Goal: Task Accomplishment & Management: Manage account settings

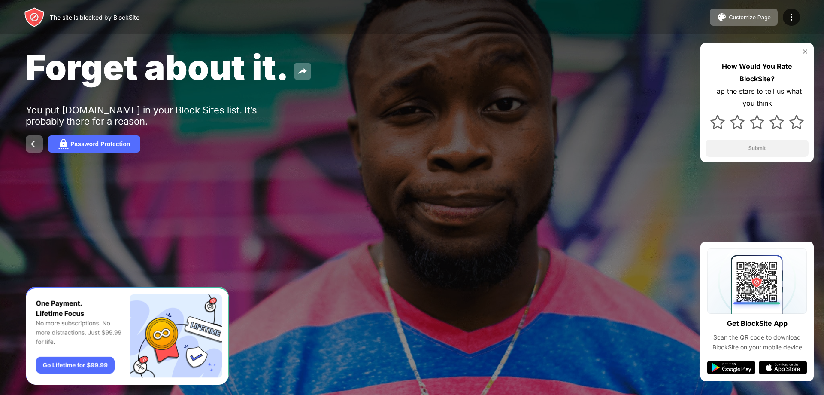
click at [489, 161] on div "Forget about it. You put facebook.com in your Block Sites list. It’s probably t…" at bounding box center [412, 99] width 824 height 199
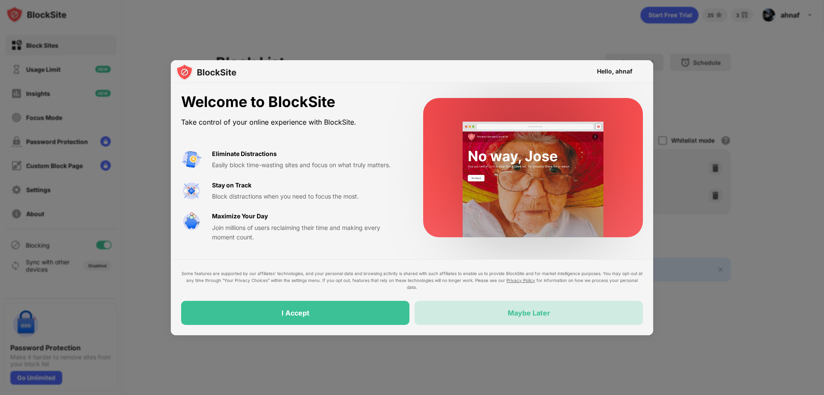
click at [526, 318] on div "Maybe Later" at bounding box center [529, 313] width 228 height 24
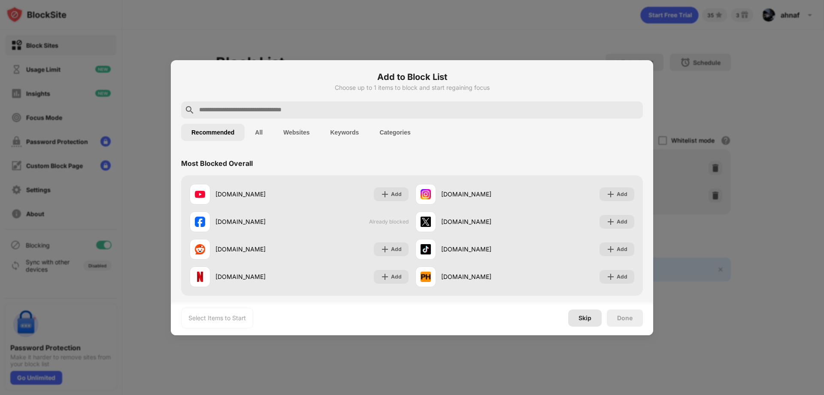
click at [584, 319] on div "Skip" at bounding box center [585, 317] width 13 height 7
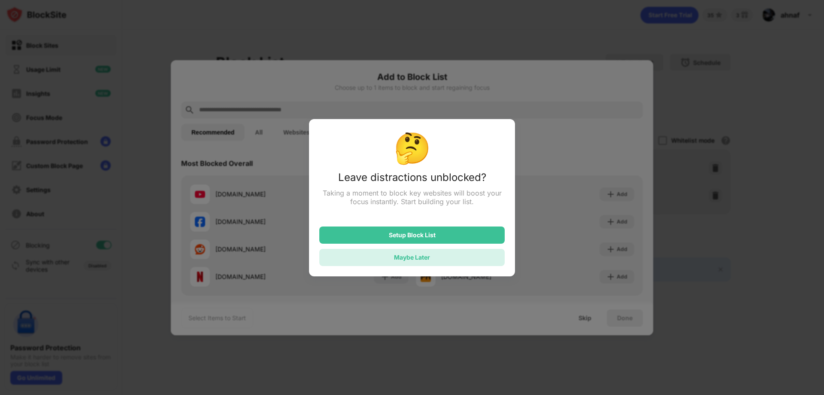
click at [408, 263] on div "Maybe Later" at bounding box center [412, 257] width 186 height 17
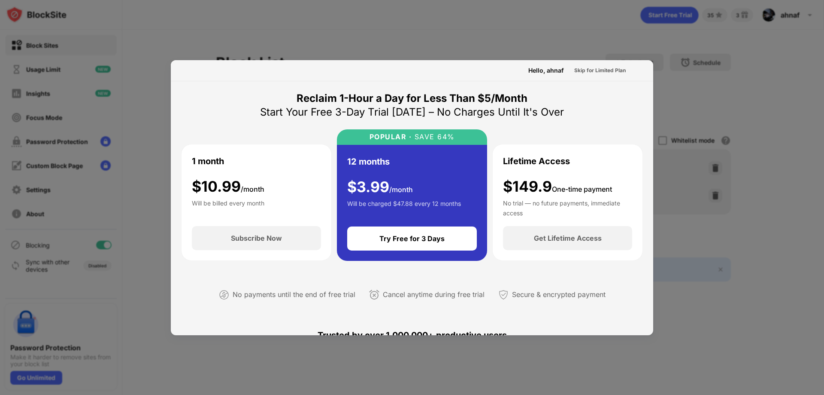
click at [789, 206] on div at bounding box center [412, 197] width 824 height 395
click at [599, 72] on div "Skip for Limited Plan" at bounding box center [601, 70] width 52 height 9
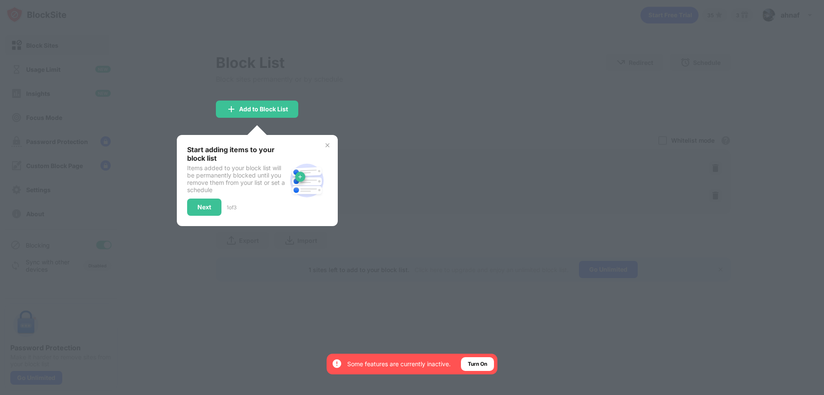
click at [329, 145] on img at bounding box center [327, 145] width 7 height 7
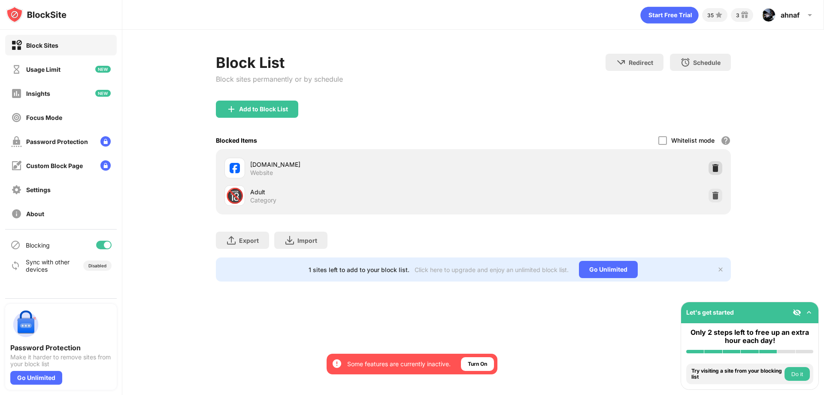
click at [716, 168] on img at bounding box center [716, 168] width 9 height 9
